Goal: Check status

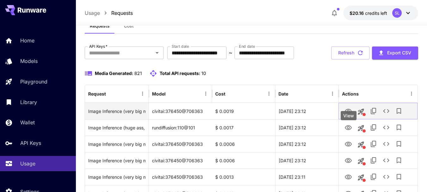
click at [347, 114] on icon "View" at bounding box center [348, 111] width 7 height 5
click at [348, 114] on icon "View" at bounding box center [348, 111] width 7 height 5
